Goal: Use online tool/utility: Use online tool/utility

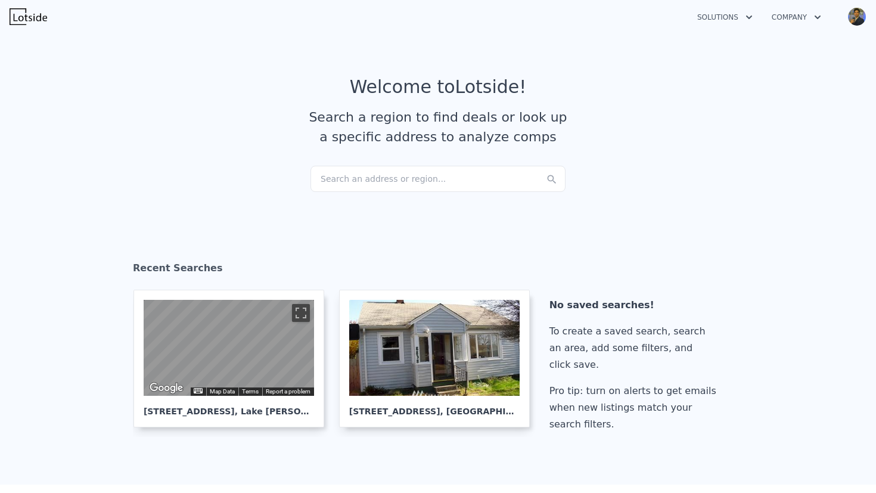
click at [361, 184] on div "Search an address or region..." at bounding box center [437, 179] width 255 height 26
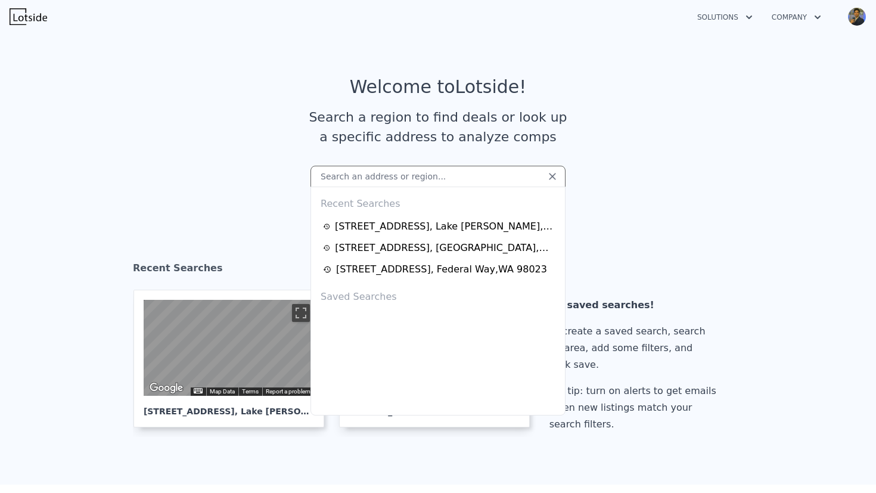
type input "[STREET_ADDRESS]"
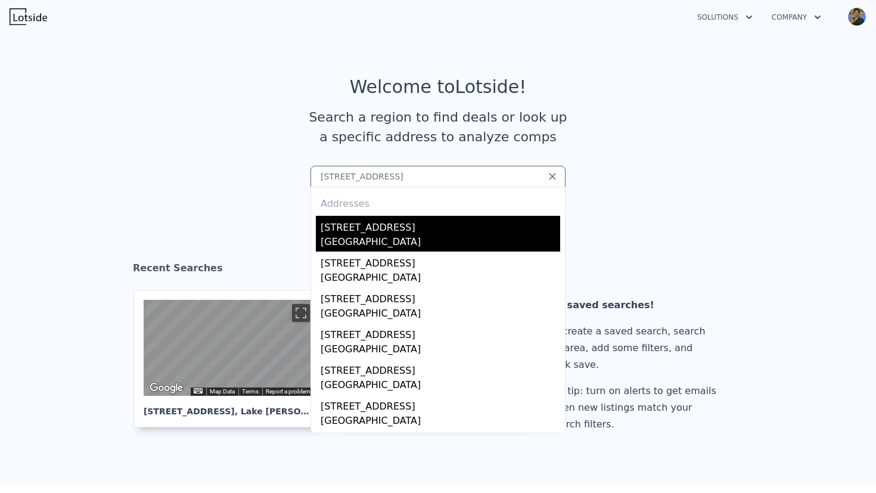
click at [430, 232] on div "[STREET_ADDRESS]" at bounding box center [441, 225] width 240 height 19
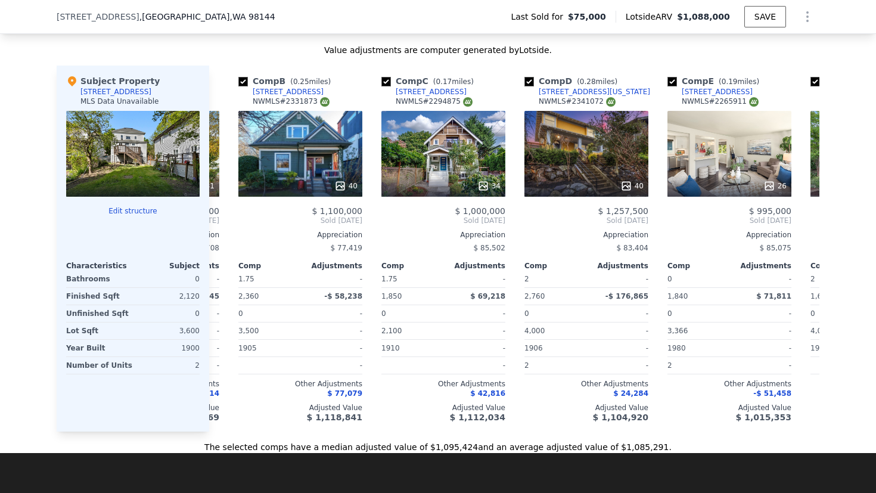
scroll to position [0, 132]
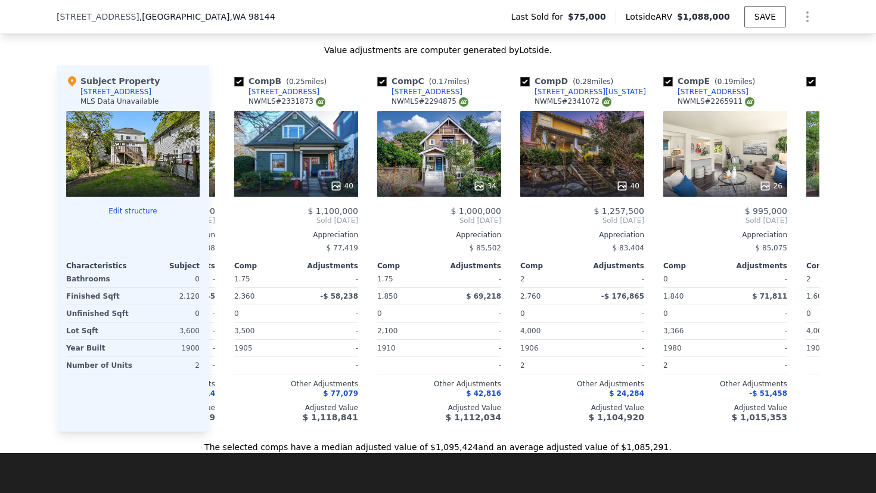
click at [479, 287] on div "-" at bounding box center [472, 279] width 60 height 17
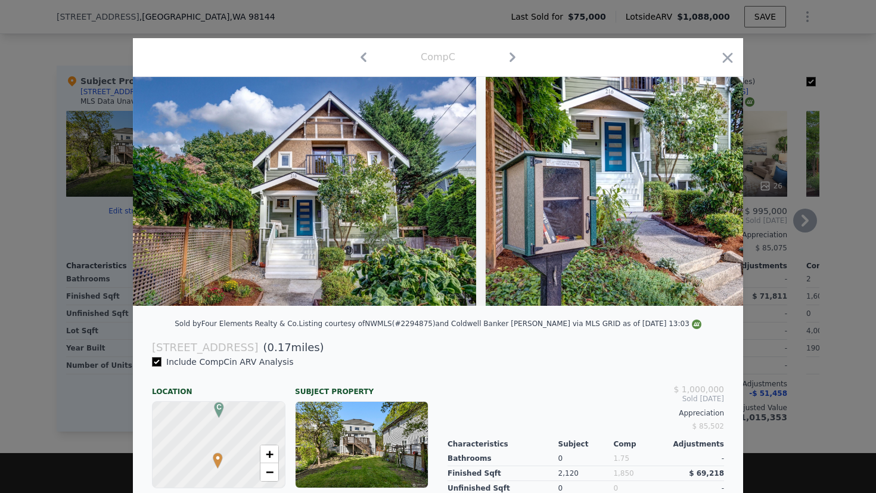
scroll to position [0, 17]
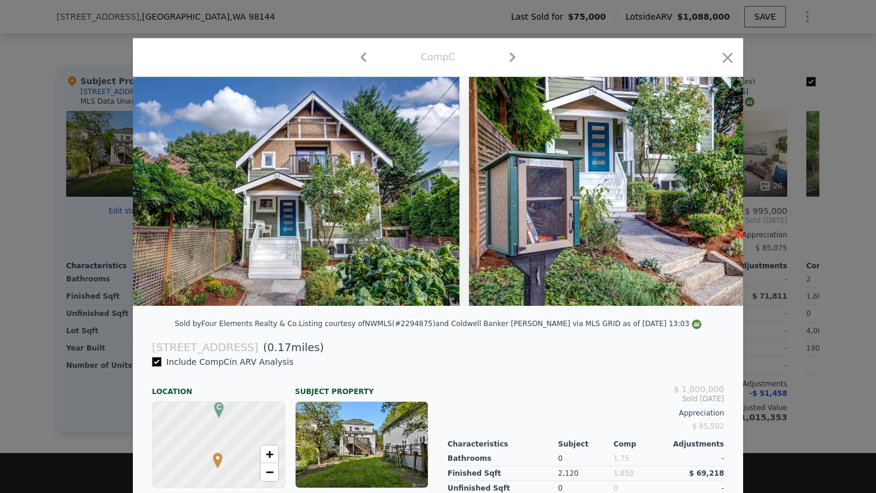
click at [763, 244] on div at bounding box center [438, 246] width 876 height 493
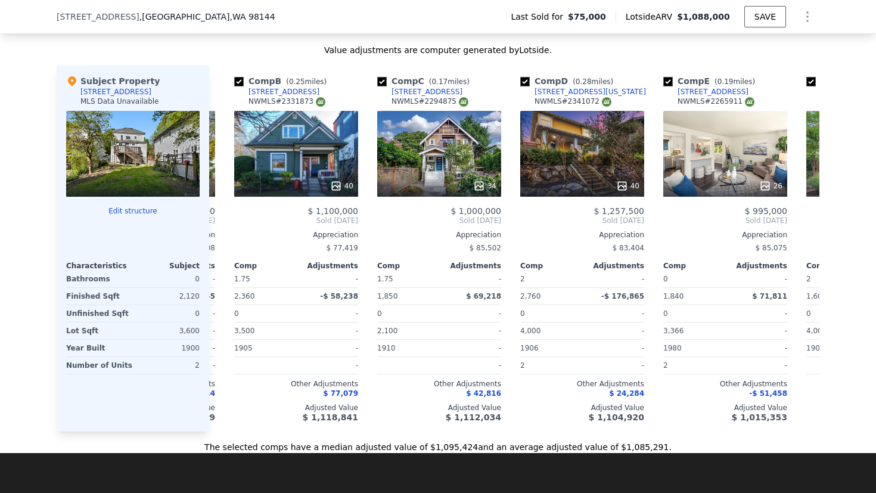
click at [148, 177] on div at bounding box center [132, 154] width 133 height 86
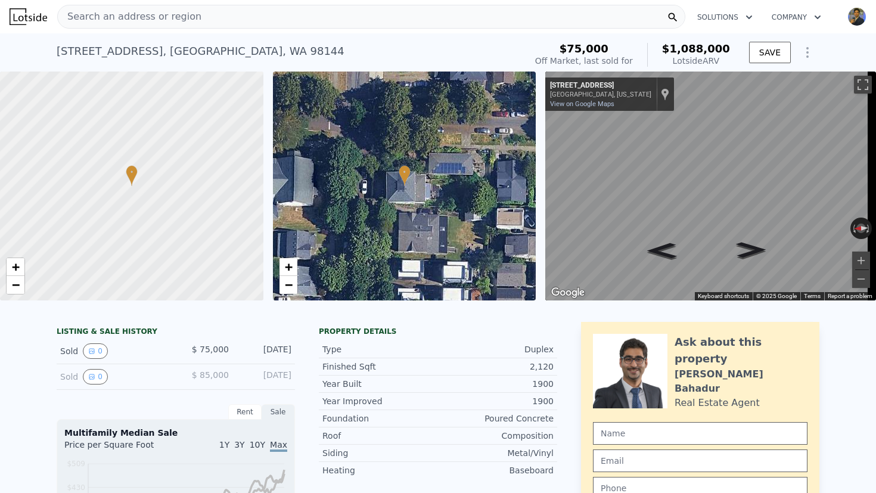
click at [241, 11] on div "Search an address or region" at bounding box center [371, 17] width 628 height 24
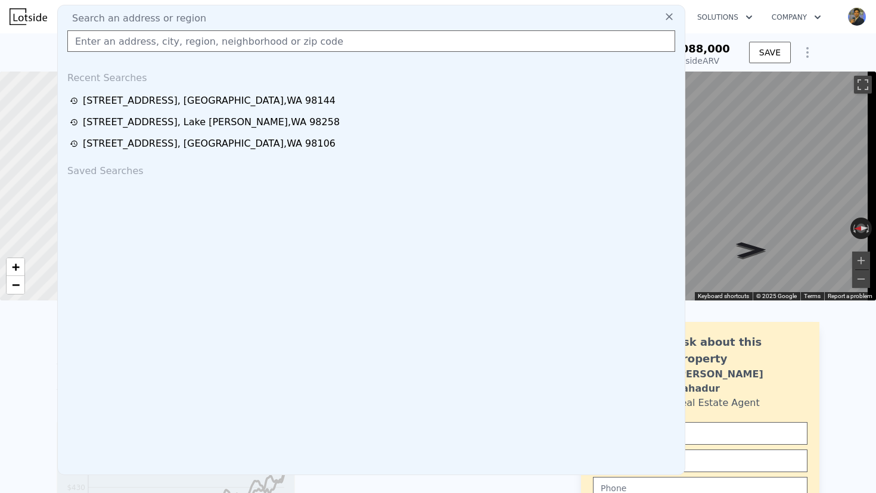
type input "[STREET_ADDRESS]"
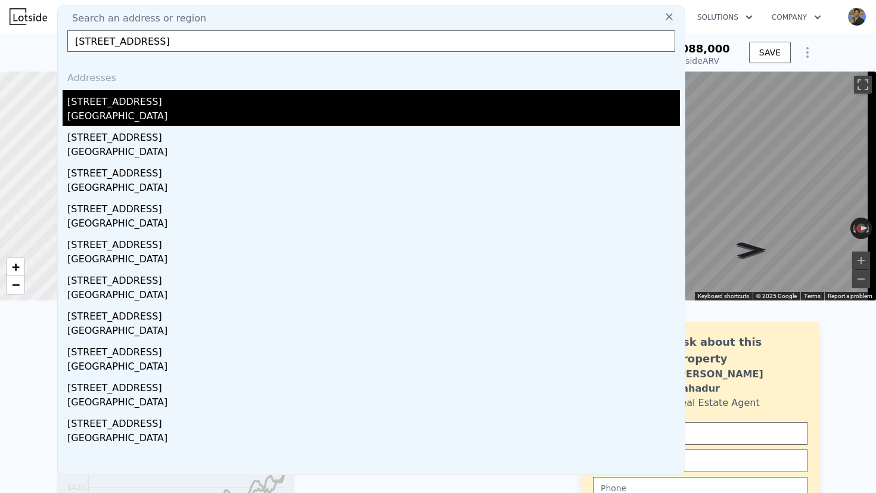
click at [156, 104] on div "[STREET_ADDRESS]" at bounding box center [373, 99] width 613 height 19
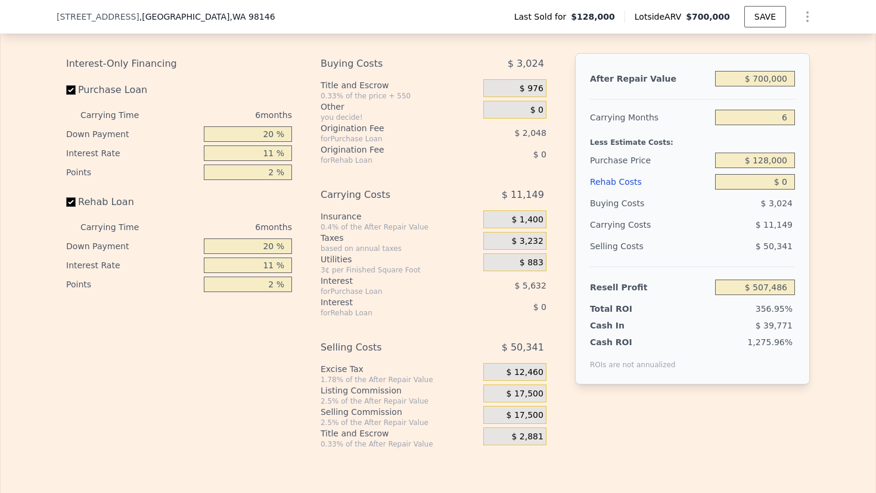
scroll to position [1859, 0]
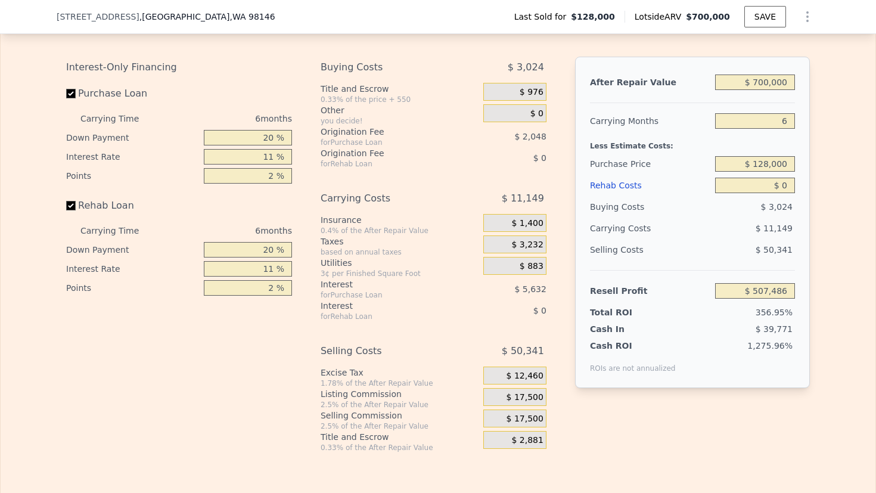
click at [772, 90] on input "$ 700,000" at bounding box center [755, 81] width 80 height 15
type input "$ 5"
type input "-$ 141,318"
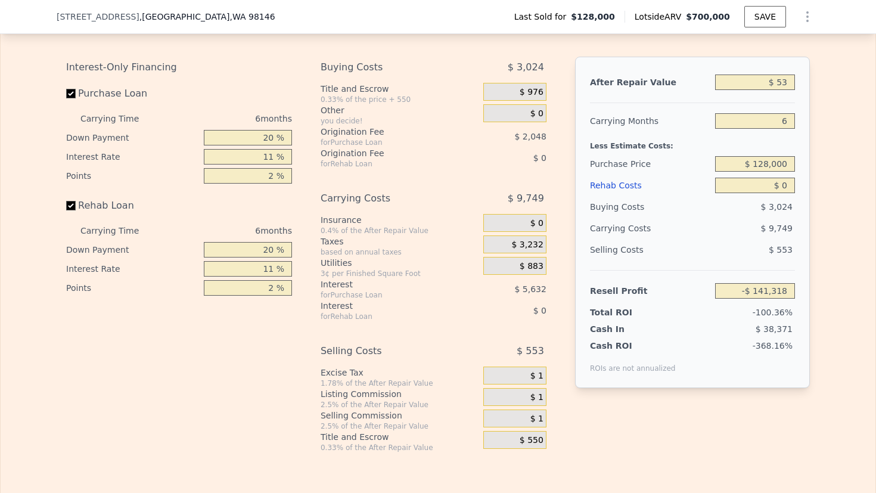
type input "$ 530"
type input "-$ 140,831"
type input "$ 5,300"
type input "-$ 136,412"
type input "$ 53,000"
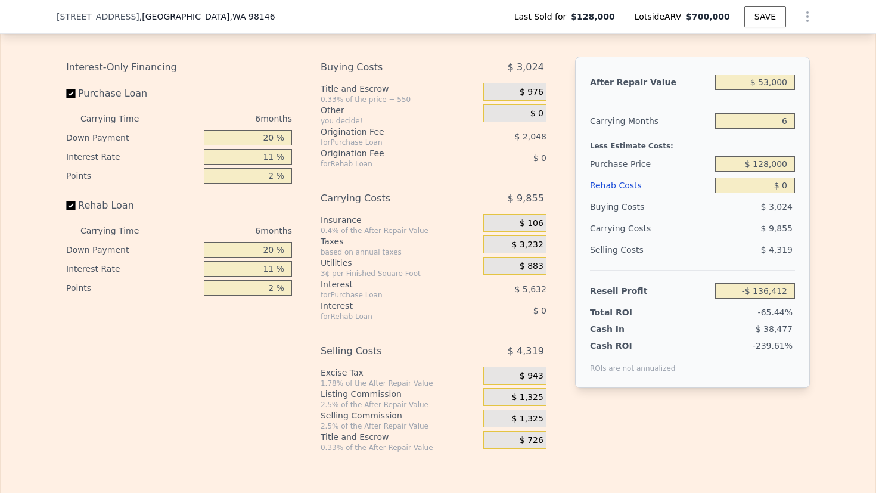
type input "-$ 92,198"
type input "$ 530,000"
type input "$ 349,918"
type input "$ 530,000"
click at [778, 129] on input "6" at bounding box center [755, 120] width 80 height 15
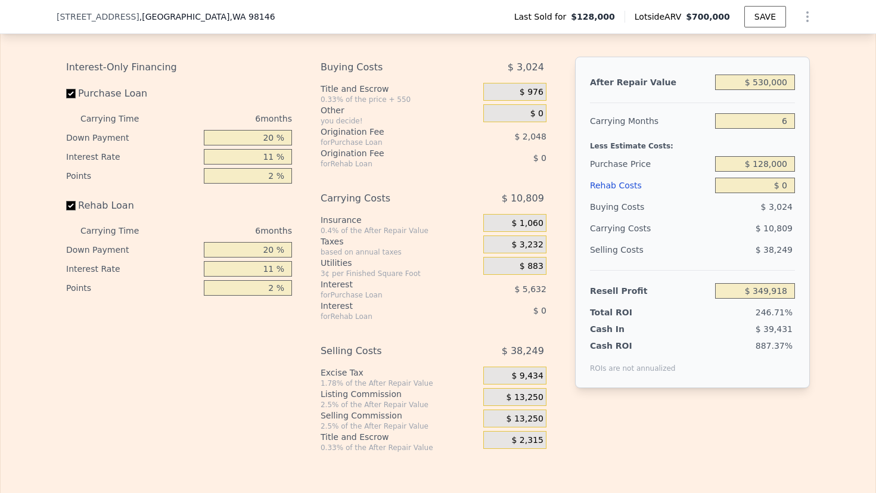
click at [778, 129] on input "6" at bounding box center [755, 120] width 80 height 15
type input "3"
type input "$ 355,322"
type input "3"
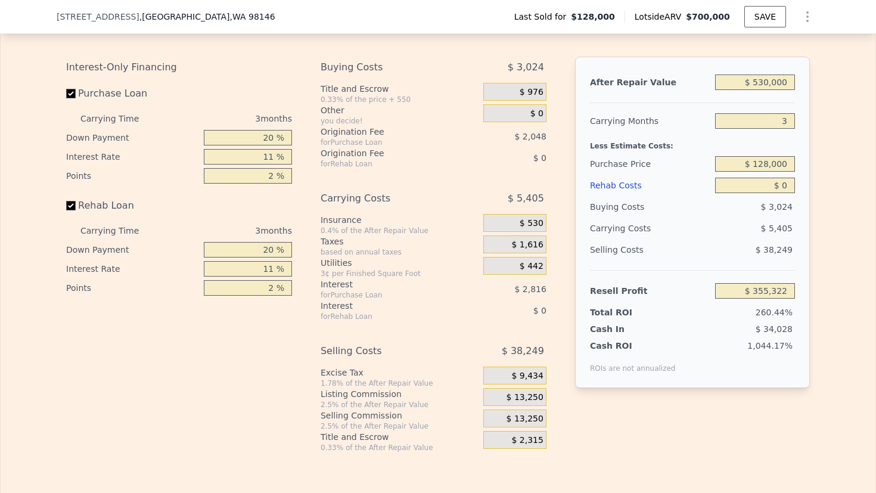
click at [246, 145] on input "20 %" at bounding box center [248, 137] width 88 height 15
type input "10 %"
type input "$ 354,715"
type input "1010 %"
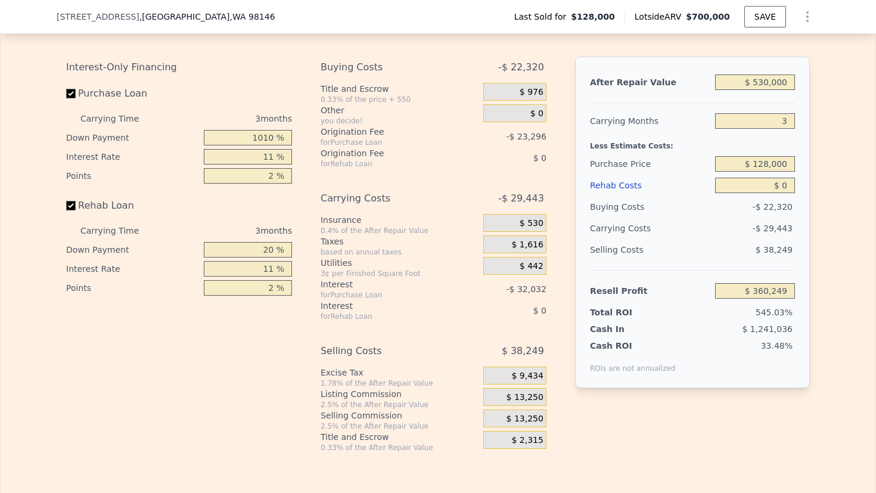
type input "$ 415,514"
type input "101 %"
type input "$ 360,249"
type input "10 %"
type input "$ 354,715"
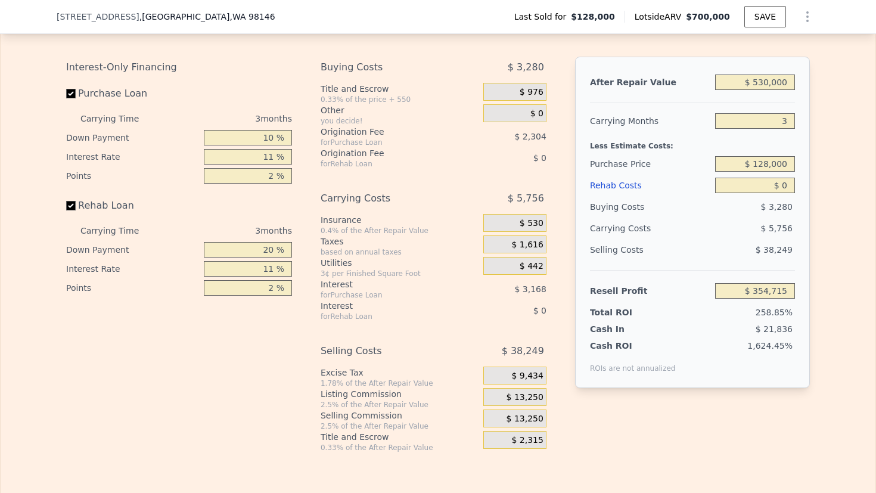
type input "10 %"
type input "1 %"
type input "$ 357,595"
type input "10 %"
type input "$ 355,003"
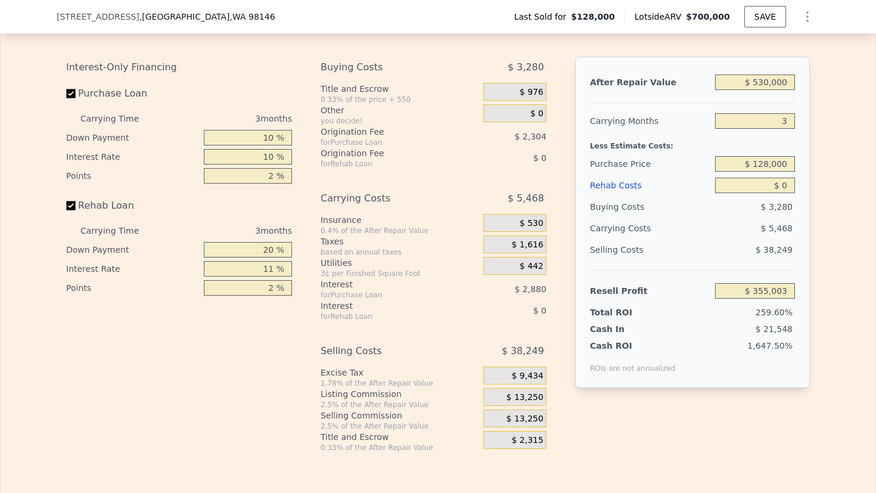
type input "10 %"
type input "1 %"
type input "$ 356,155"
type input "1 %"
type input "10 %"
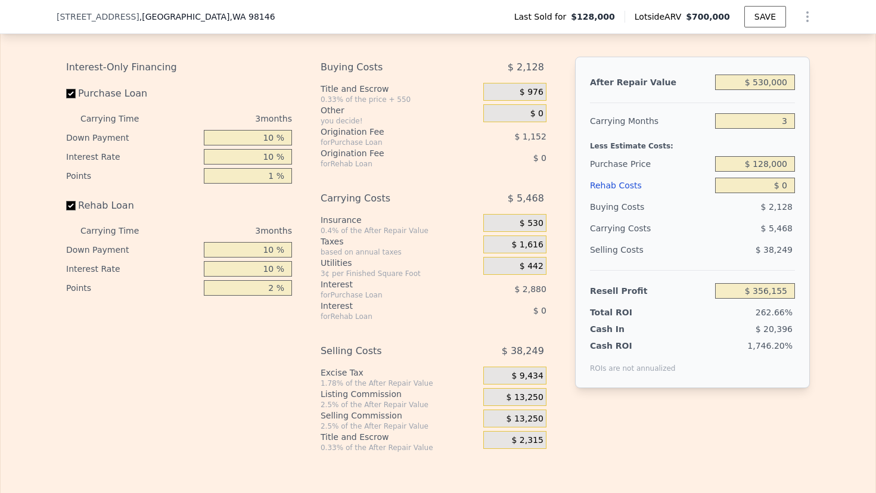
type input "10 %"
type input "1 %"
click at [393, 321] on div "for Rehab Loan" at bounding box center [387, 317] width 133 height 10
click at [527, 406] on div "$ 13,250" at bounding box center [514, 397] width 63 height 18
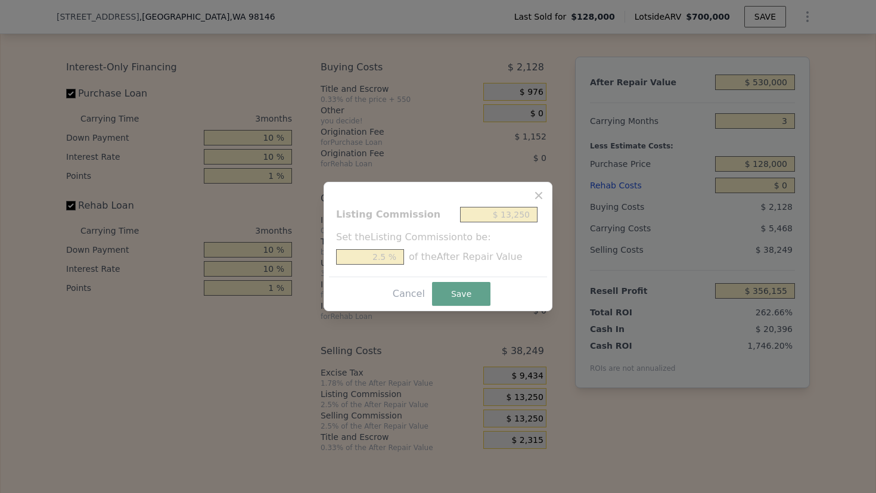
click at [527, 215] on input "$ 13,250" at bounding box center [498, 214] width 77 height 15
type input "$ 1"
type input "0.000 %"
type input "$ 10"
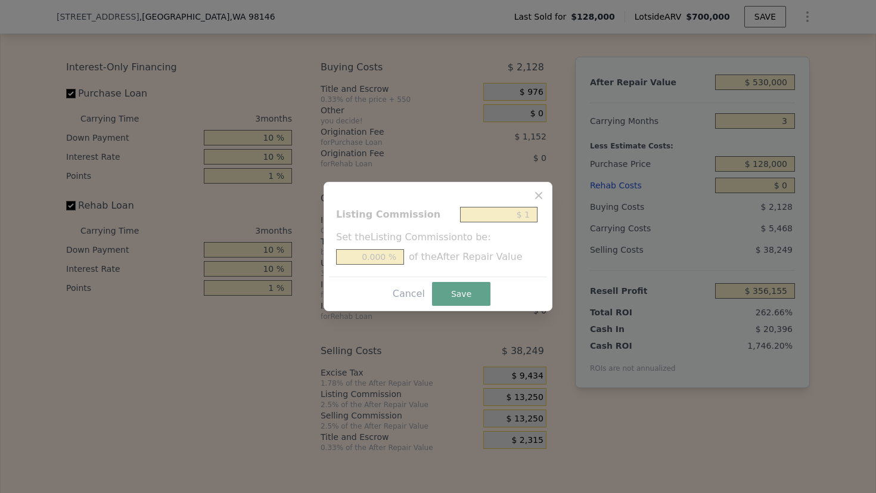
type input "0.002 %"
type input "$ 100"
type input "0.019 %"
type input "$ 1,000"
type input "0.189 %"
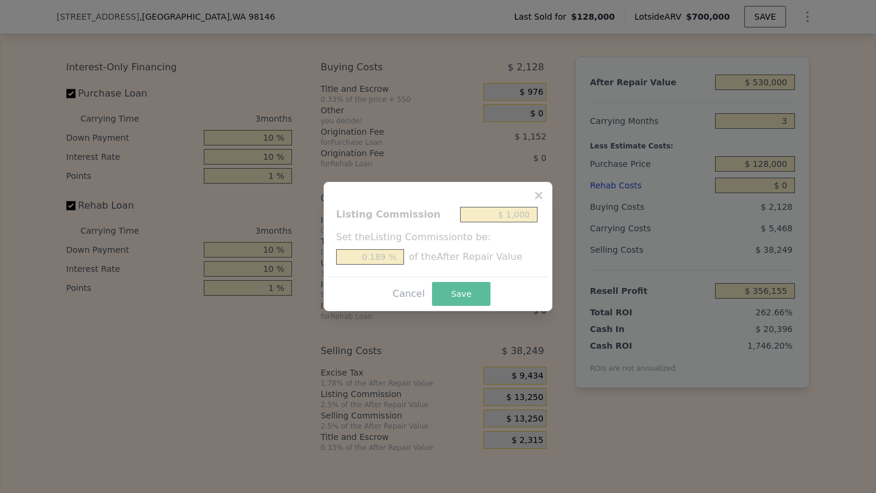
type input "$ 1,000"
click at [458, 300] on button "Save" at bounding box center [461, 294] width 58 height 24
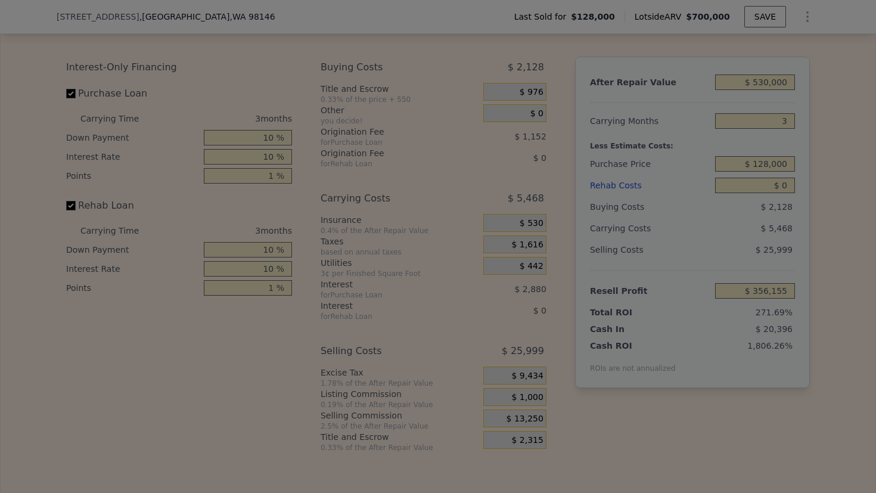
type input "$ 368,405"
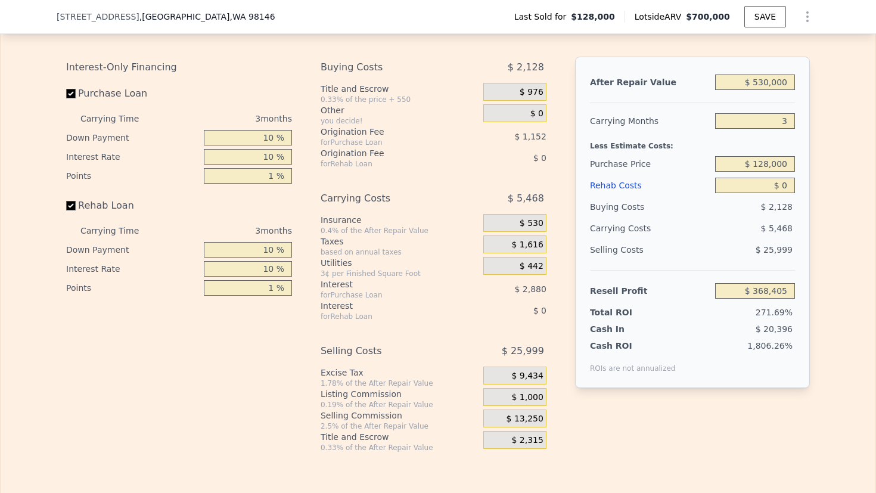
click at [628, 424] on div "After Repair Value $ 530,000 Carrying Months 3 Less Estimate Costs: Purchase Pr…" at bounding box center [692, 245] width 235 height 377
click at [625, 196] on div "Rehab Costs" at bounding box center [650, 185] width 120 height 21
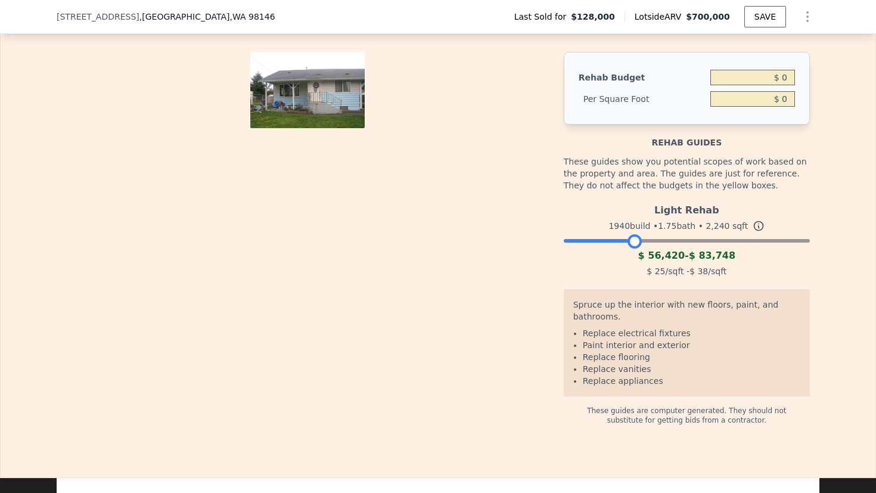
click at [631, 241] on div at bounding box center [687, 237] width 246 height 7
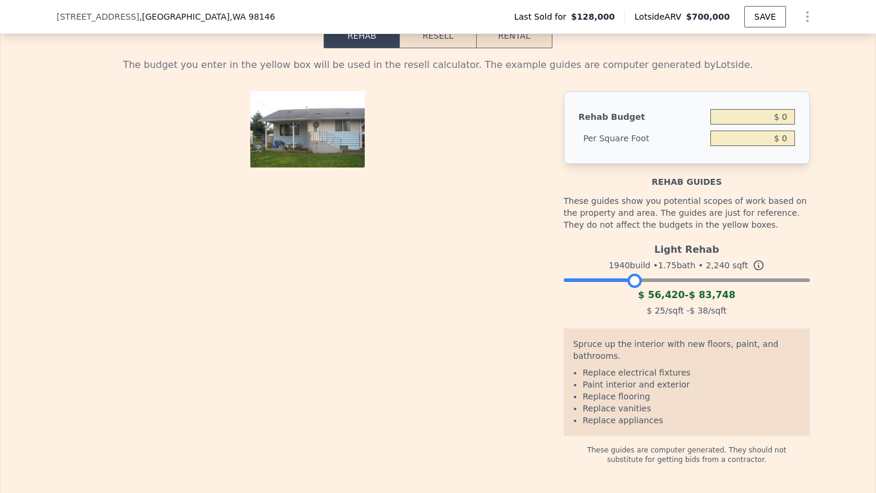
scroll to position [1821, 0]
click at [432, 44] on button "Resell" at bounding box center [438, 35] width 76 height 25
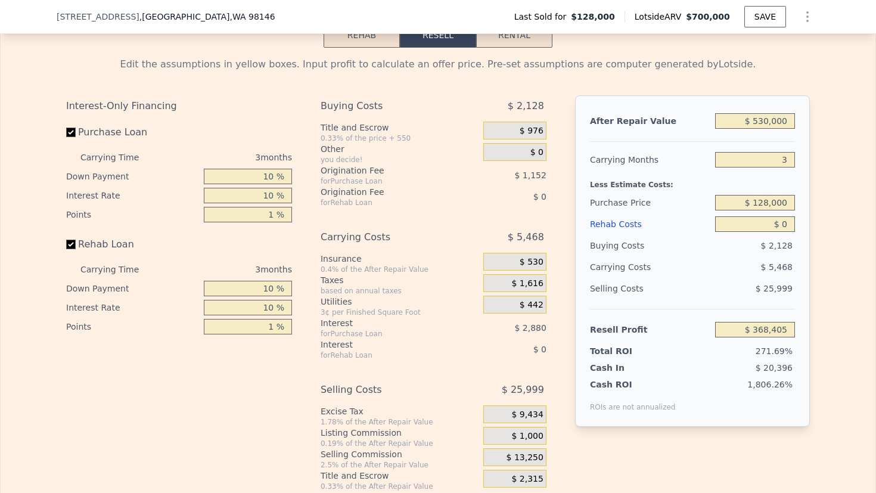
click at [778, 232] on input "$ 0" at bounding box center [755, 223] width 80 height 15
type input "$ 8,000"
type input "$ 360,153"
type input "$ 80,000"
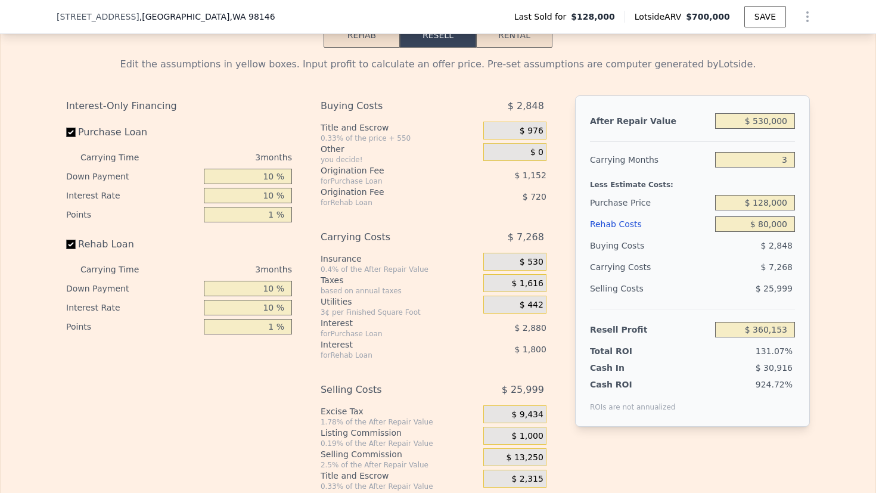
type input "$ 285,885"
type input "$ 80,000"
click at [768, 210] on input "$ 128,000" at bounding box center [755, 202] width 80 height 15
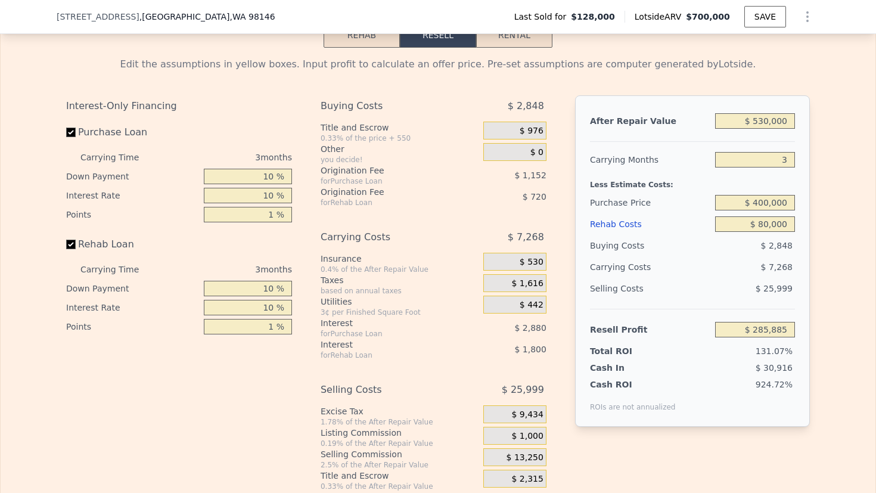
type input "$ 400,000"
click at [850, 279] on div "Edit the assumptions in yellow boxes. Input profit to calculate an offer price.…" at bounding box center [438, 269] width 875 height 443
type input "$ 4,411"
click at [837, 328] on div "Edit the assumptions in yellow boxes. Input profit to calculate an offer price.…" at bounding box center [438, 269] width 875 height 443
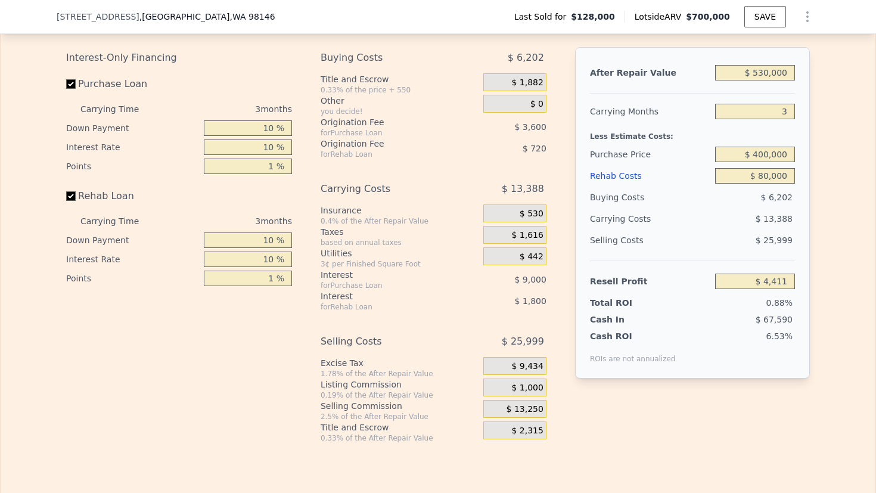
scroll to position [1868, 0]
click at [763, 163] on input "$ 400,000" at bounding box center [755, 155] width 80 height 15
type input "$ 350,000"
click at [837, 192] on div "Edit the assumptions in yellow boxes. Input profit to calculate an offer price.…" at bounding box center [438, 222] width 875 height 443
type input "$ 56,152"
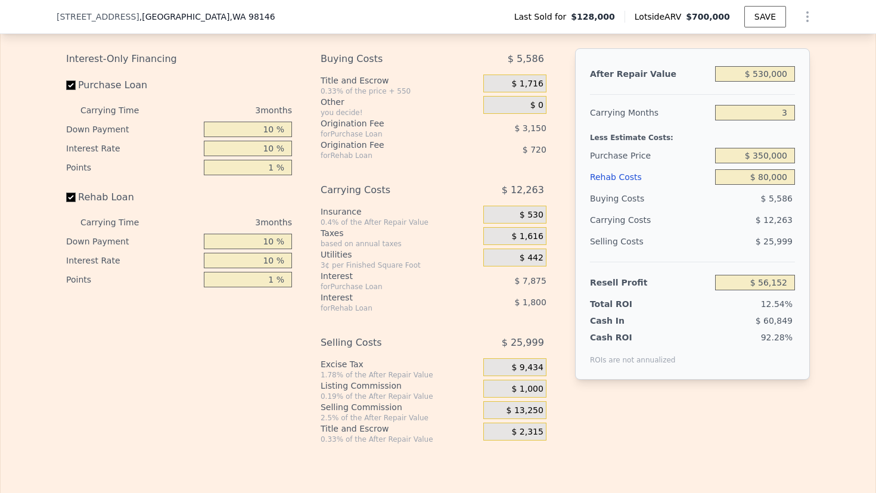
click at [837, 232] on div "Edit the assumptions in yellow boxes. Input profit to calculate an offer price.…" at bounding box center [438, 222] width 875 height 443
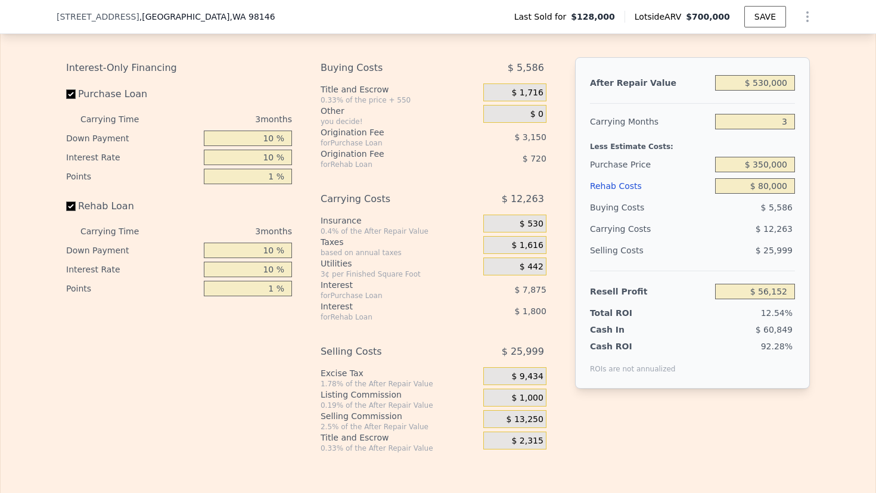
scroll to position [1855, 0]
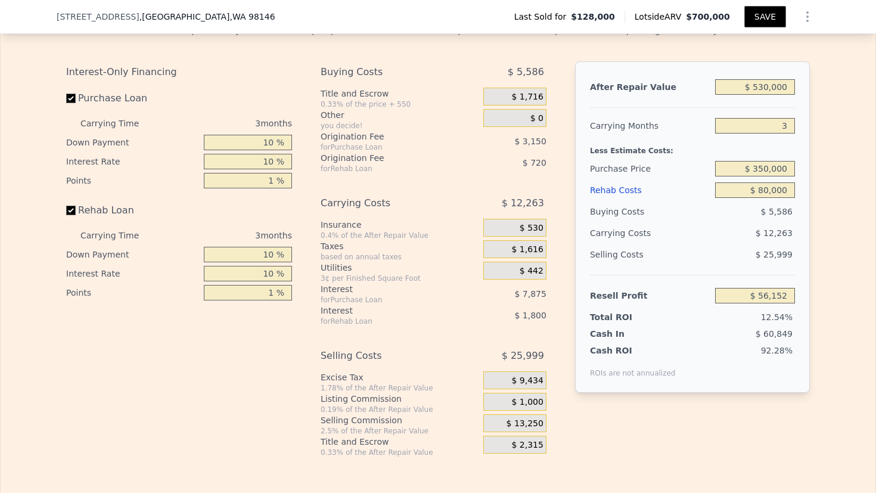
click at [750, 20] on button "SAVE" at bounding box center [765, 16] width 42 height 21
click at [807, 20] on icon "Show Options" at bounding box center [807, 17] width 1 height 10
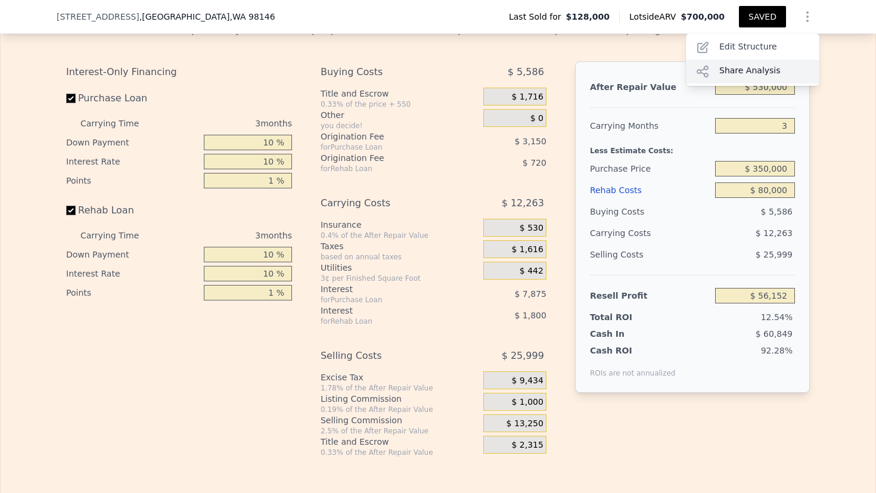
click at [755, 68] on div "Share Analysis" at bounding box center [752, 72] width 133 height 24
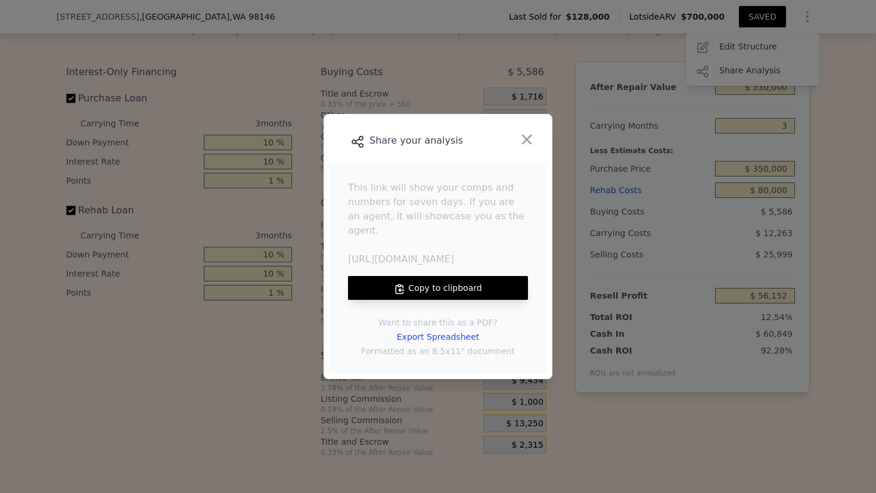
click at [448, 279] on button "Copy to clipboard" at bounding box center [438, 288] width 180 height 24
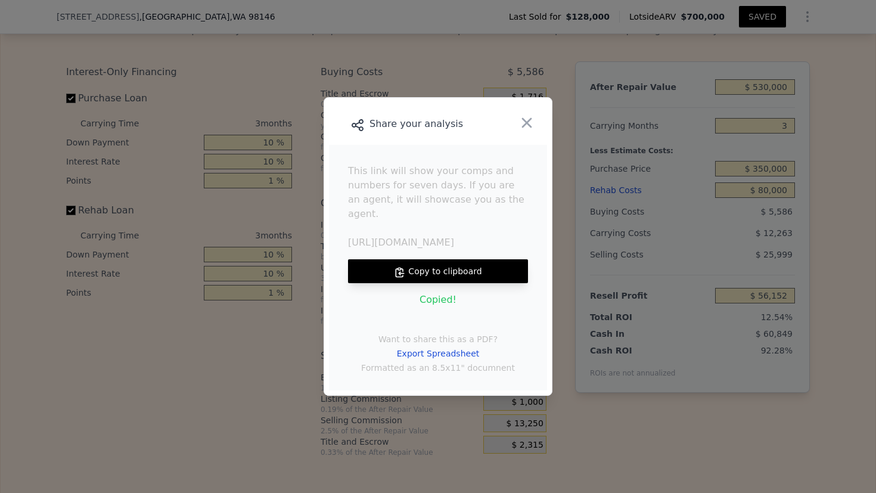
click at [448, 259] on button "Copy to clipboard" at bounding box center [438, 271] width 180 height 24
click at [443, 262] on button "Copy to clipboard" at bounding box center [438, 271] width 180 height 24
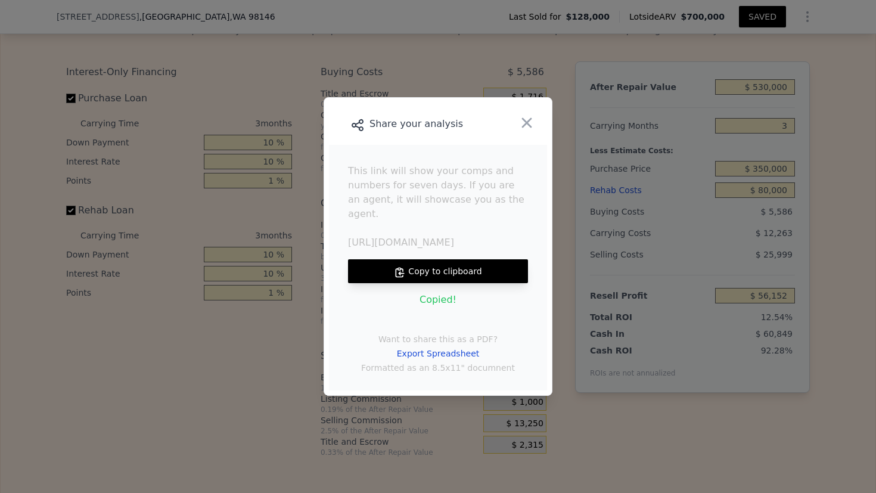
click at [443, 262] on button "Copy to clipboard" at bounding box center [438, 271] width 180 height 24
type input "1720"
type input "$ 56,145"
click at [439, 266] on button "Copy to clipboard" at bounding box center [438, 271] width 180 height 24
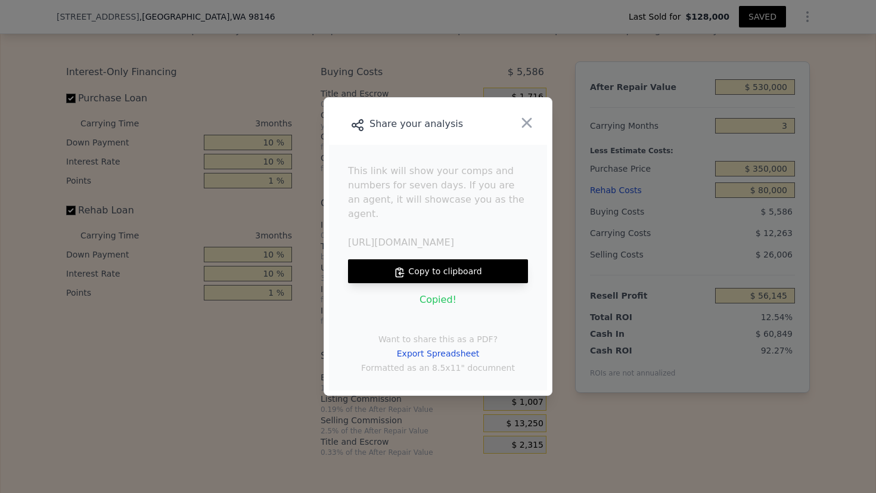
click at [439, 266] on button "Copy to clipboard" at bounding box center [438, 271] width 180 height 24
click at [533, 125] on icon "button" at bounding box center [526, 122] width 17 height 17
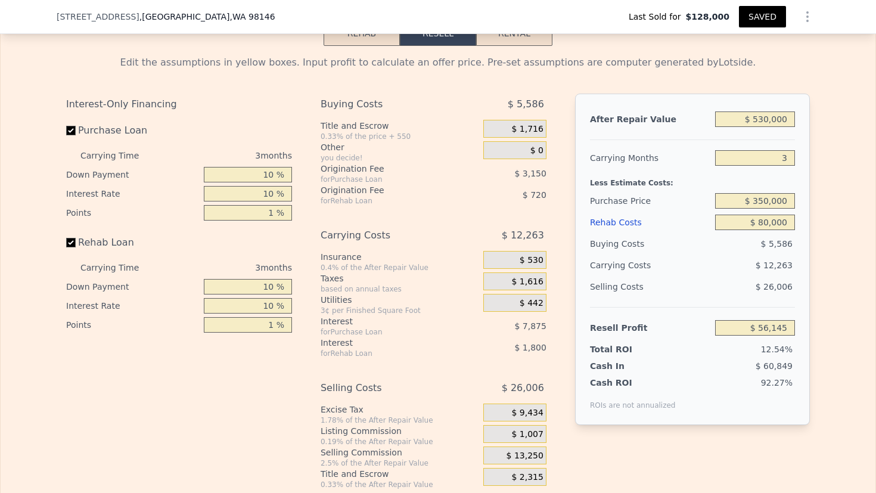
scroll to position [1820, 0]
